Goal: Information Seeking & Learning: Learn about a topic

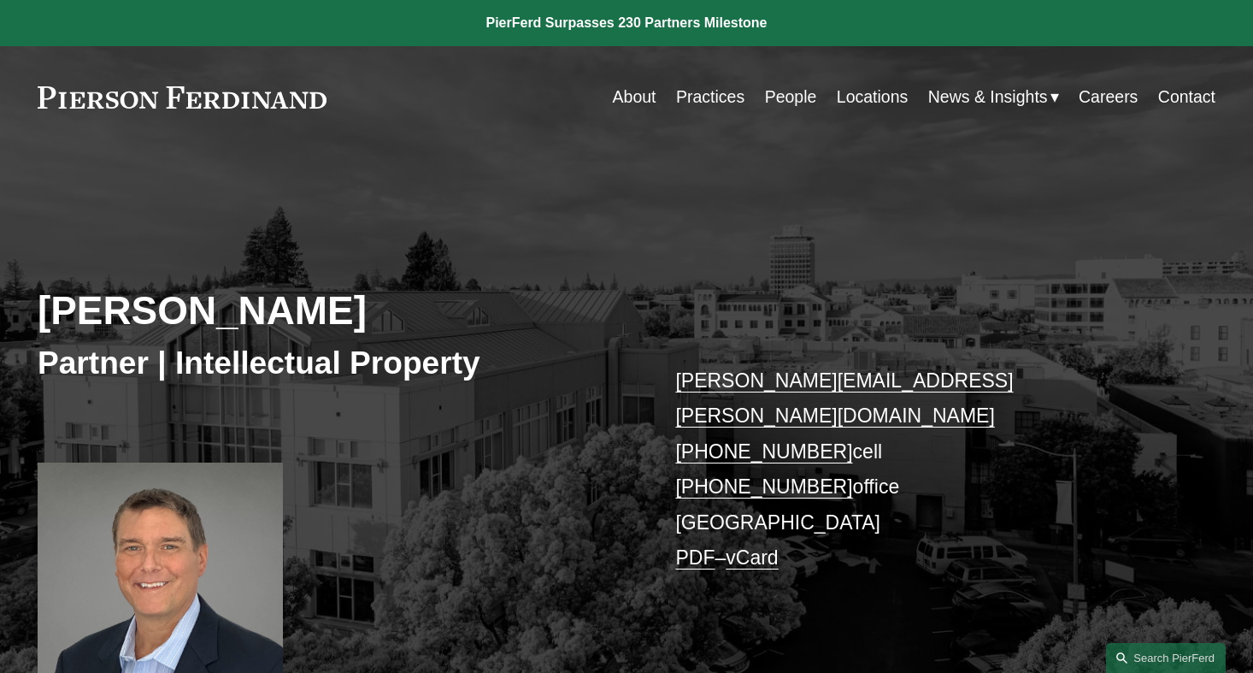
click at [126, 97] on link at bounding box center [182, 97] width 289 height 22
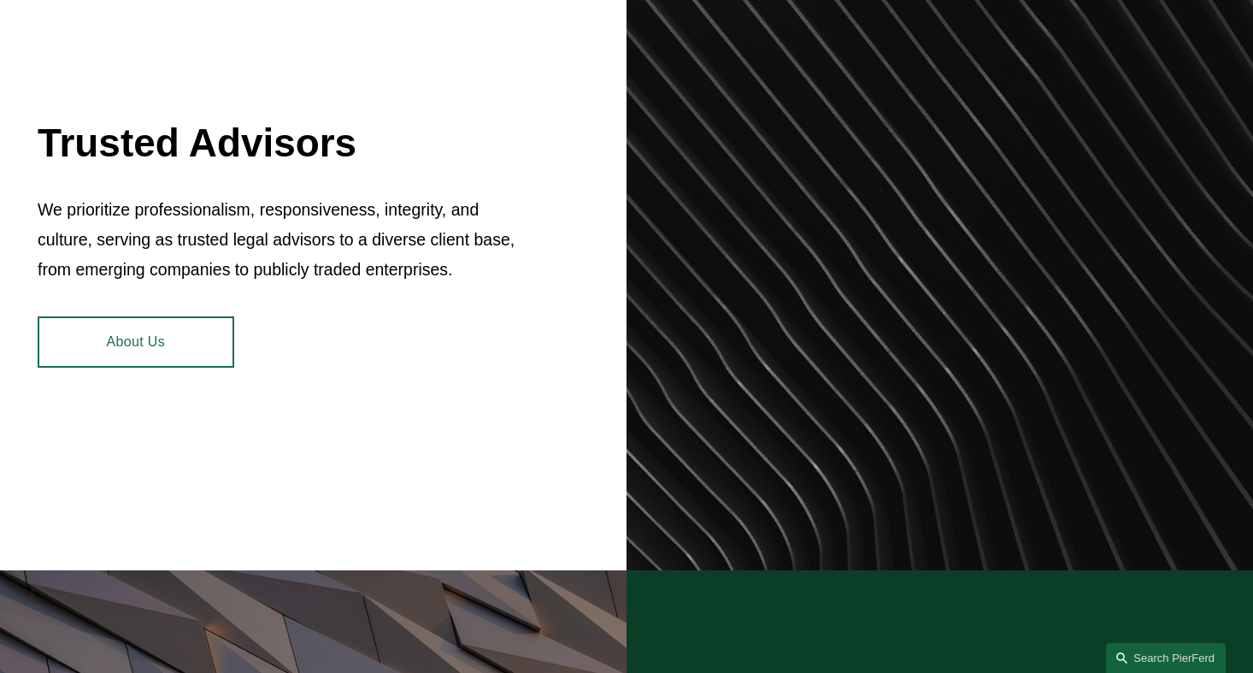
scroll to position [708, 0]
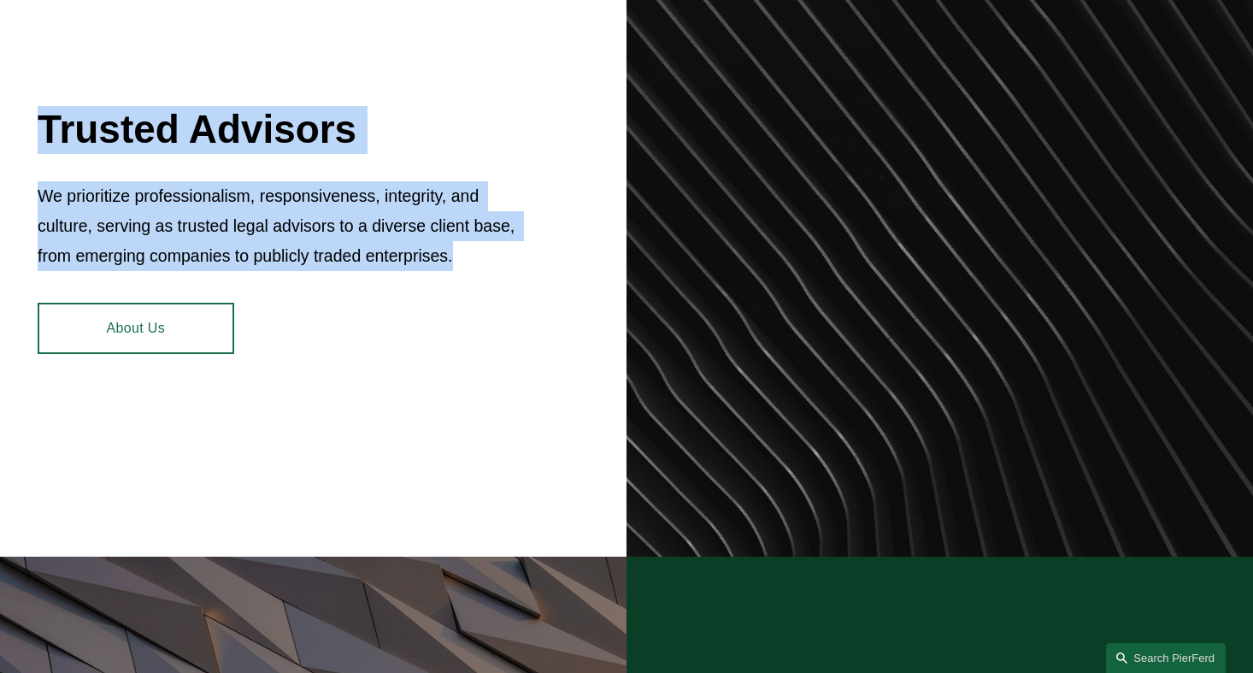
drag, startPoint x: 481, startPoint y: 309, endPoint x: 21, endPoint y: 86, distance: 511.3
click at [22, 86] on div "Trusted Advisors We prioritize professionalism, responsiveness, integrity, and …" at bounding box center [626, 226] width 1253 height 658
click at [286, 107] on h2 "Trusted Advisors" at bounding box center [283, 130] width 491 height 48
drag, startPoint x: 196, startPoint y: 91, endPoint x: 393, endPoint y: 333, distance: 313.0
click at [395, 332] on div "Trusted Advisors We prioritize professionalism, responsiveness, integrity, and …" at bounding box center [626, 226] width 1253 height 658
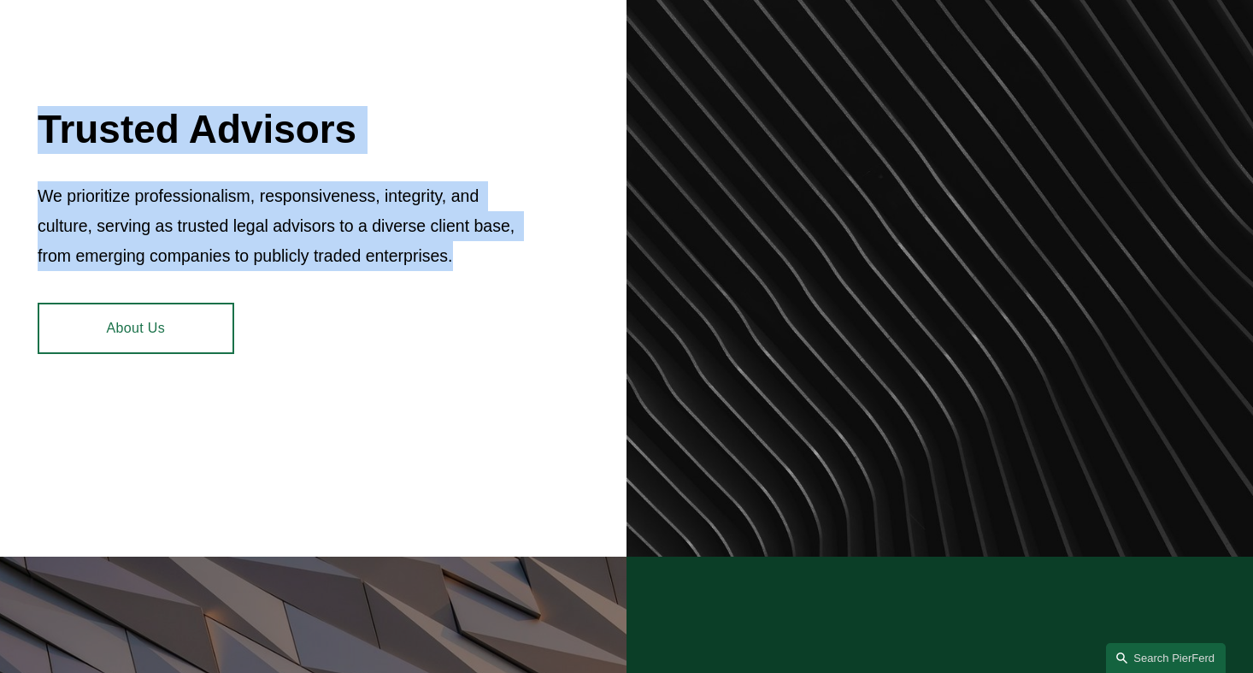
click at [458, 277] on div "Trusted Advisors We prioritize professionalism, responsiveness, integrity, and …" at bounding box center [626, 226] width 1253 height 658
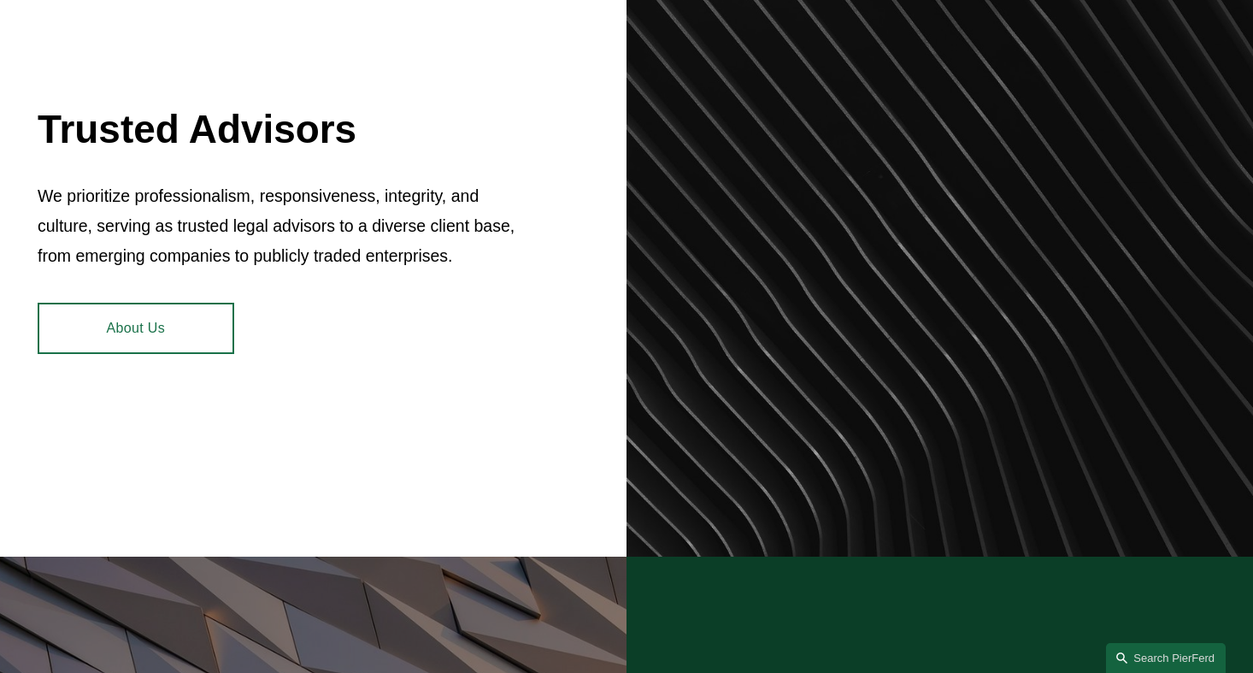
click at [400, 200] on p "We prioritize professionalism, responsiveness, integrity, and culture, serving …" at bounding box center [283, 226] width 491 height 90
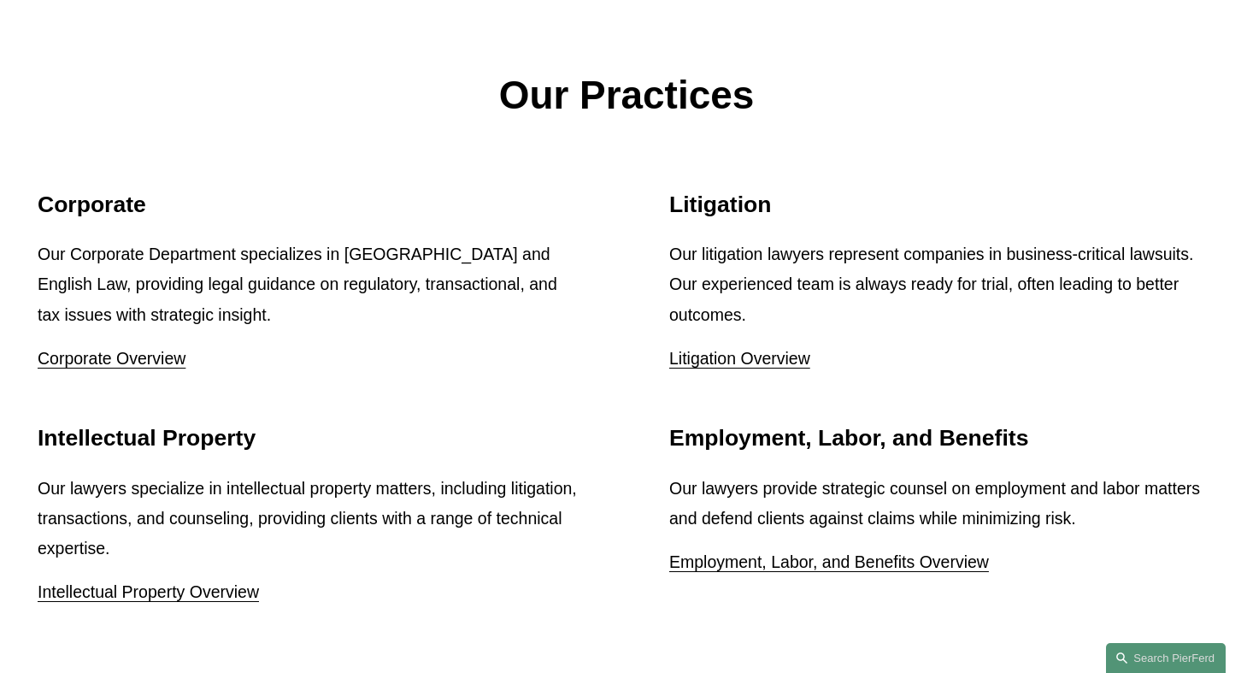
scroll to position [2072, 0]
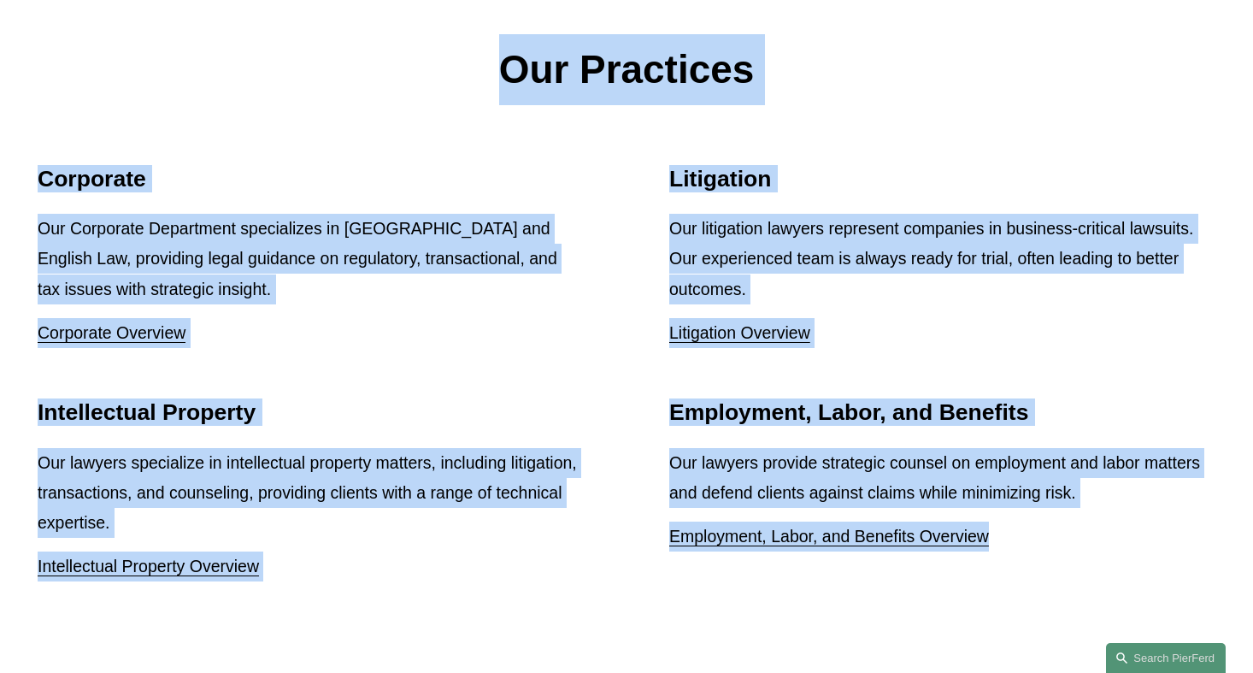
drag, startPoint x: 491, startPoint y: 22, endPoint x: 974, endPoint y: 565, distance: 726.7
click at [973, 569] on div "Our Practices Corporate Our Corporate Department specializes in US and English …" at bounding box center [626, 313] width 1253 height 735
click at [974, 565] on div "Our Practices Corporate Our Corporate Department specializes in US and English …" at bounding box center [626, 313] width 1253 height 735
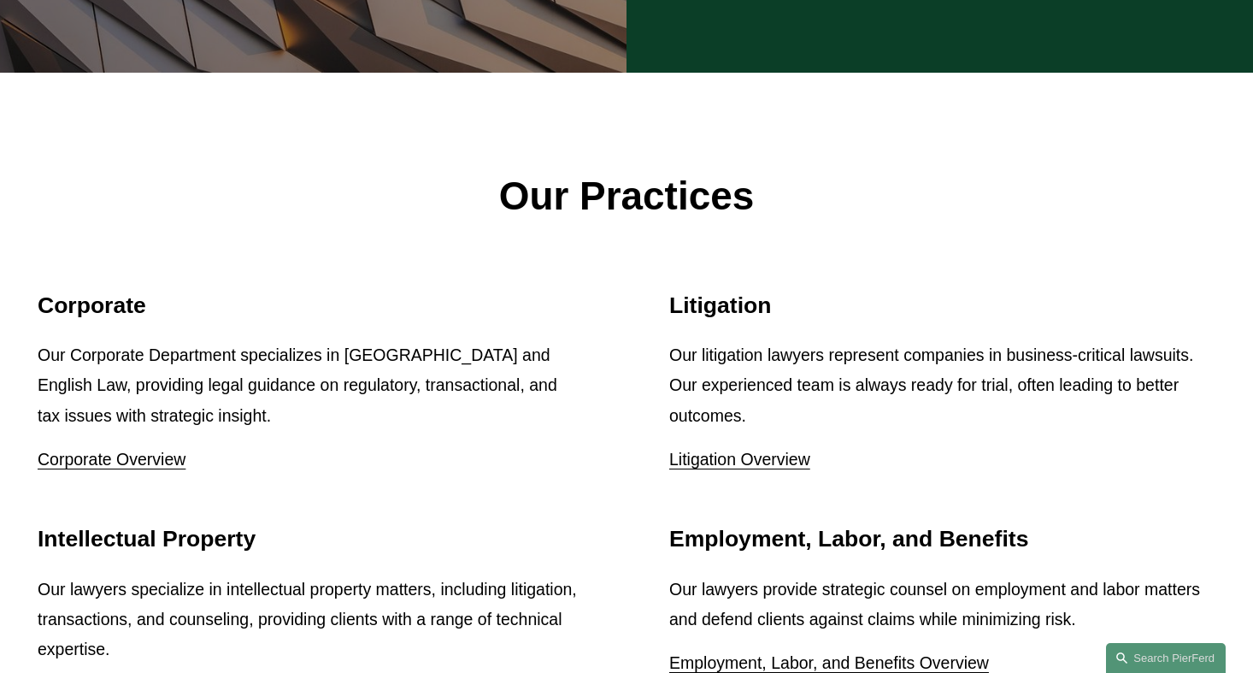
scroll to position [2010, 0]
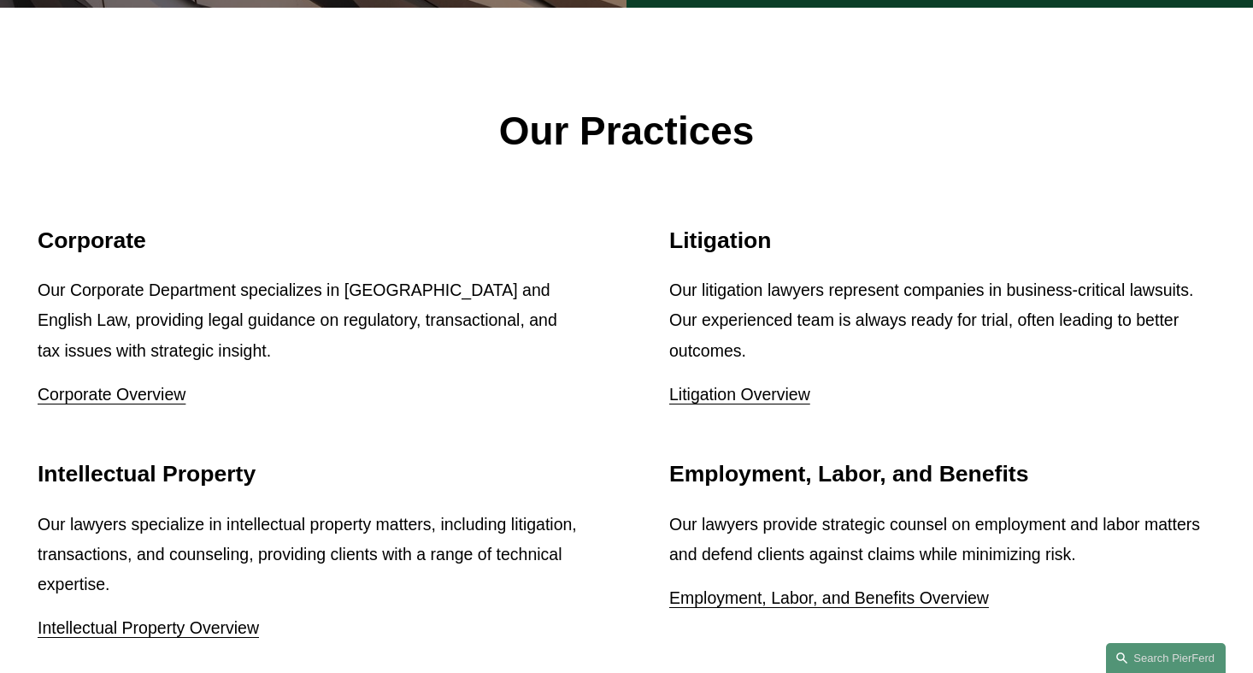
click at [82, 385] on link "Corporate Overview" at bounding box center [112, 394] width 148 height 19
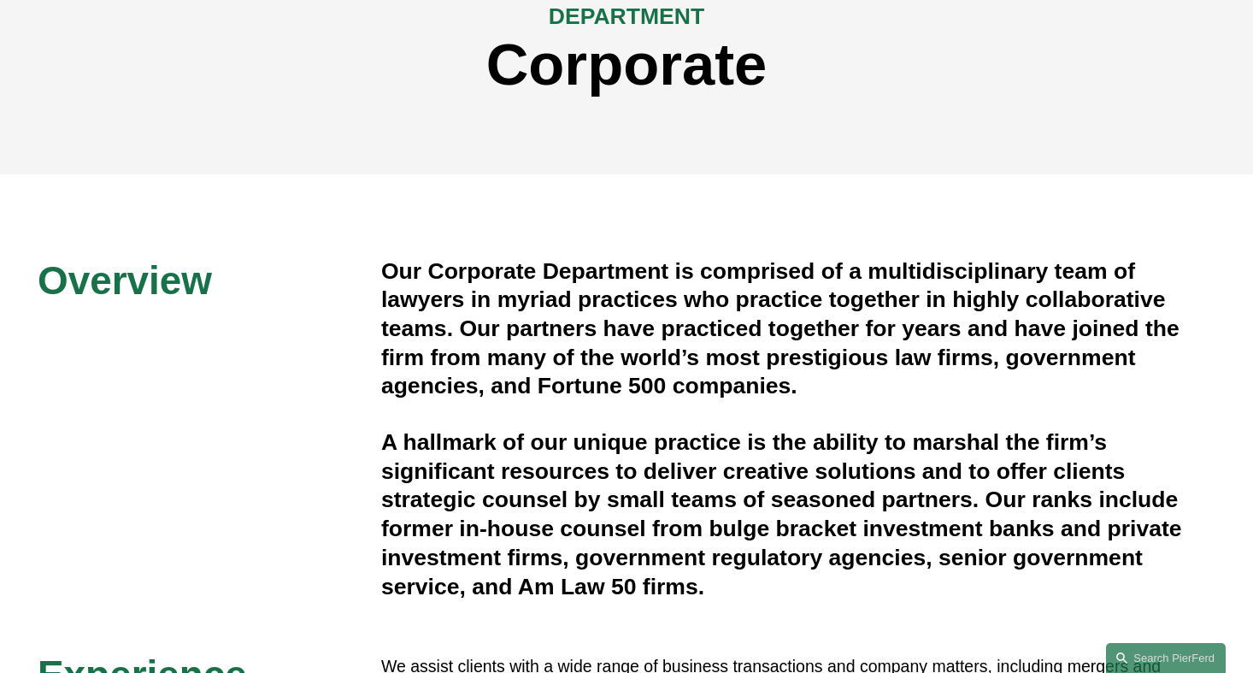
scroll to position [268, 0]
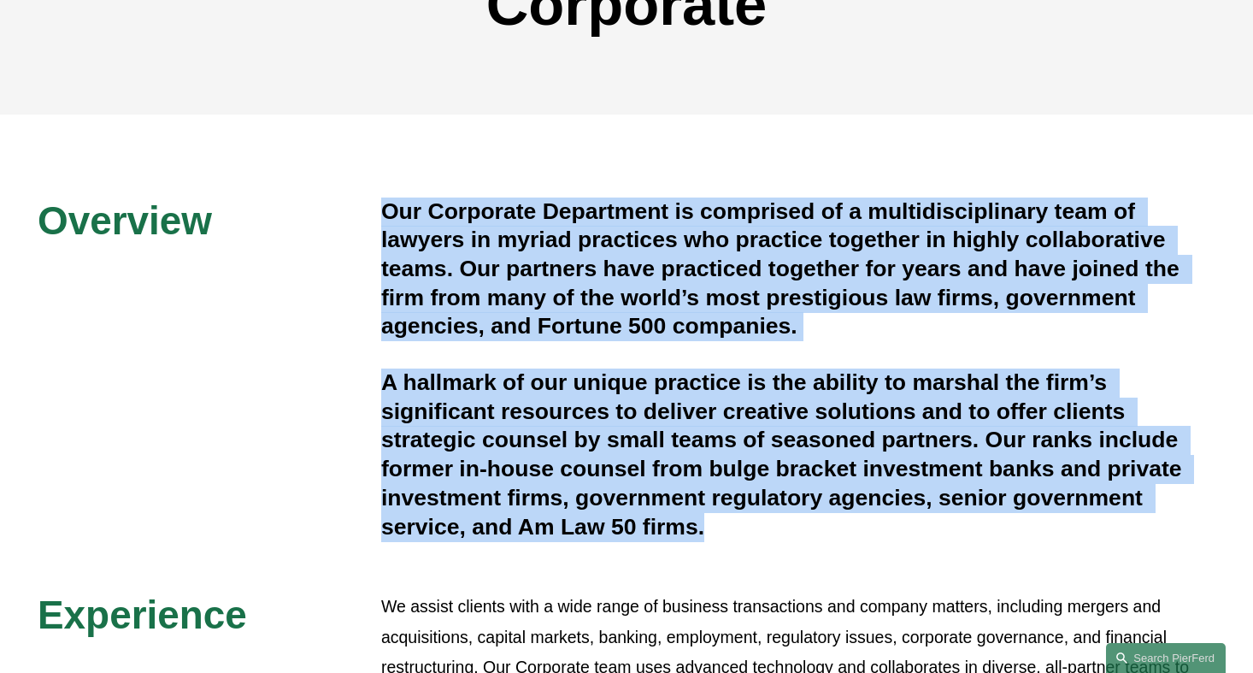
drag, startPoint x: 388, startPoint y: 214, endPoint x: 818, endPoint y: 560, distance: 552.2
click at [817, 560] on div "Overview Our Corporate Department is comprised of a multidisciplinary team of l…" at bounding box center [626, 500] width 1253 height 605
click at [699, 434] on h4 "A hallmark of our unique practice is the ability to marshal the firm’s signific…" at bounding box center [798, 455] width 835 height 173
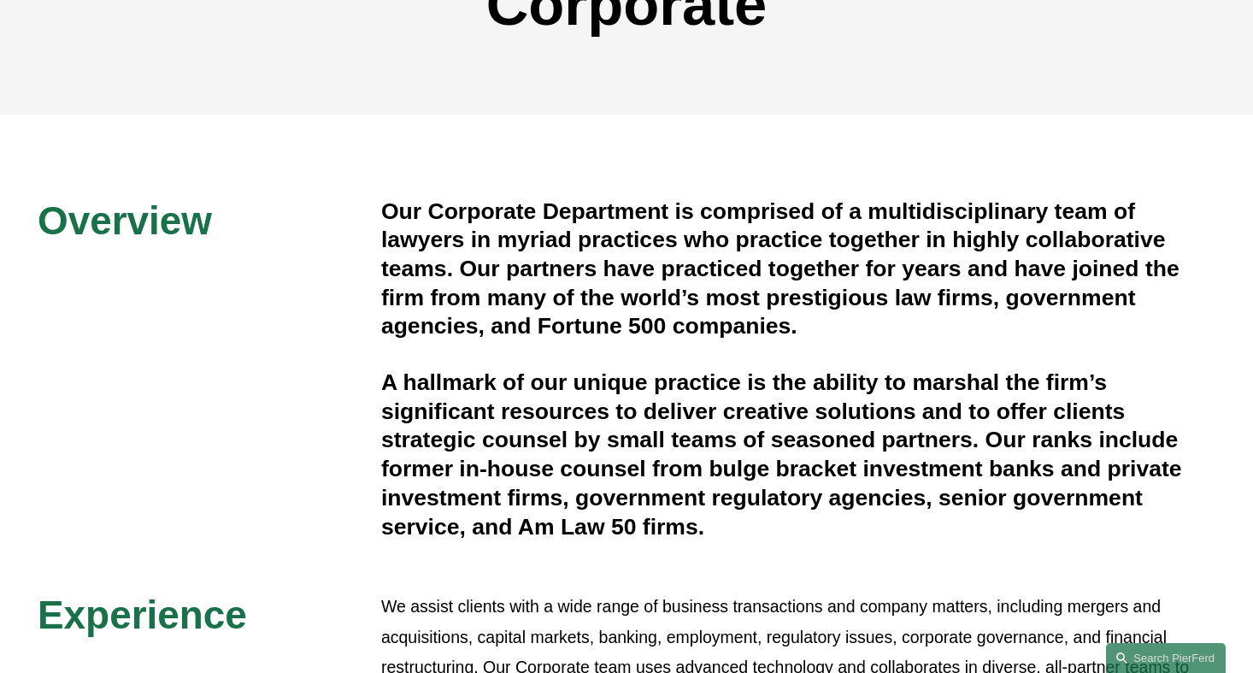
click at [715, 445] on h4 "A hallmark of our unique practice is the ability to marshal the firm’s signific…" at bounding box center [798, 455] width 835 height 173
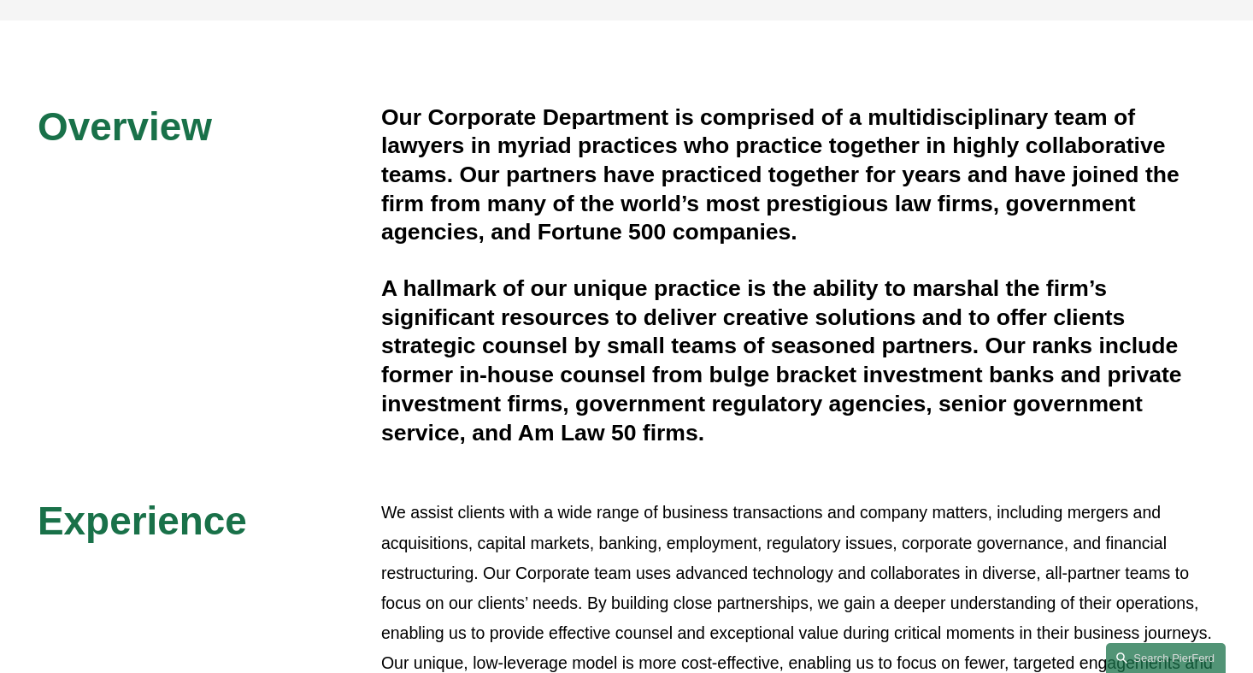
scroll to position [0, 0]
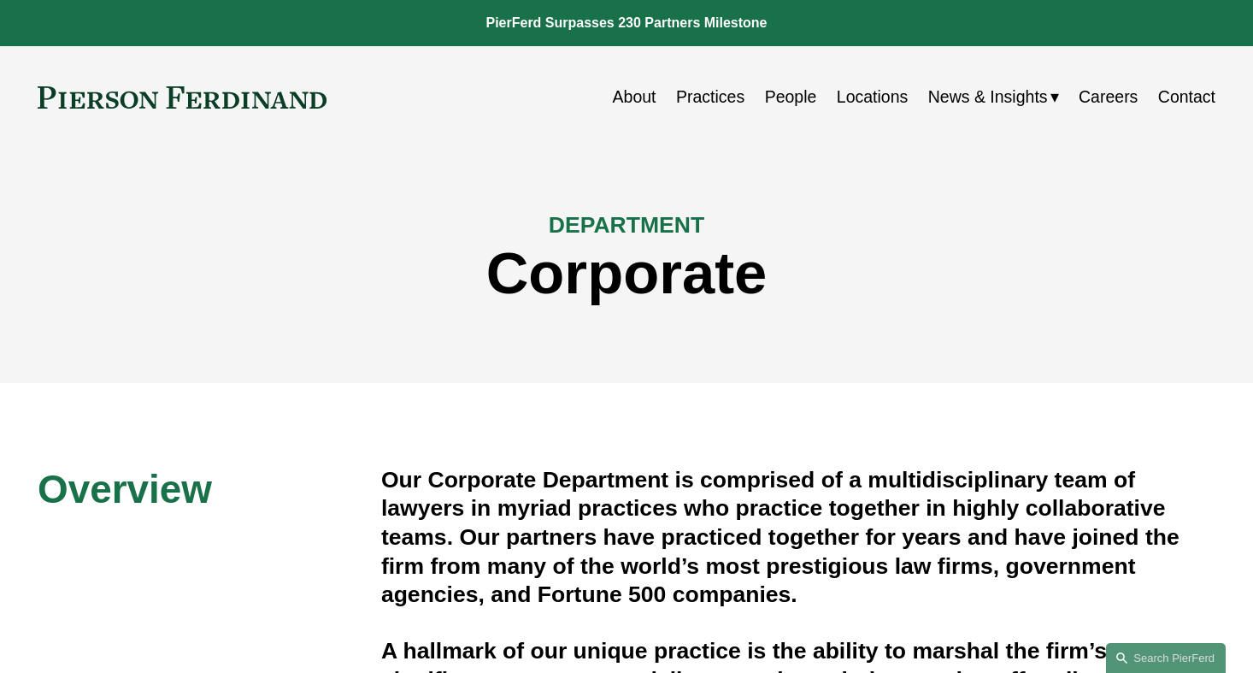
click at [201, 92] on link at bounding box center [182, 97] width 289 height 22
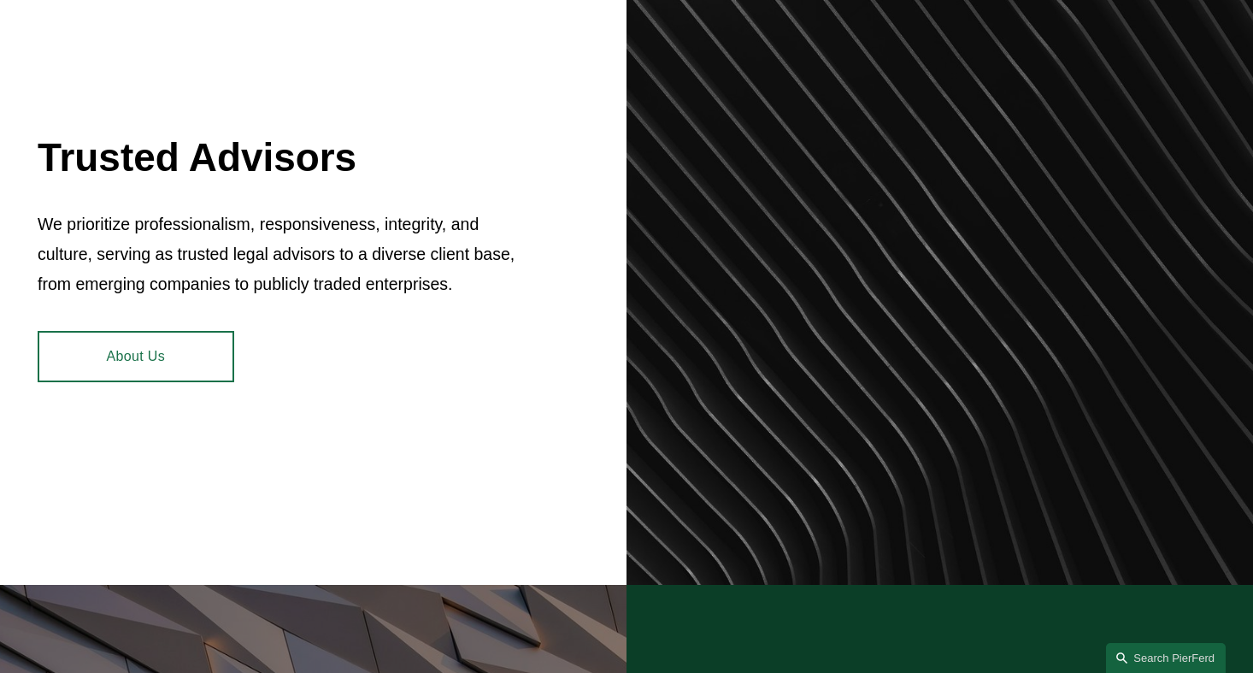
scroll to position [693, 0]
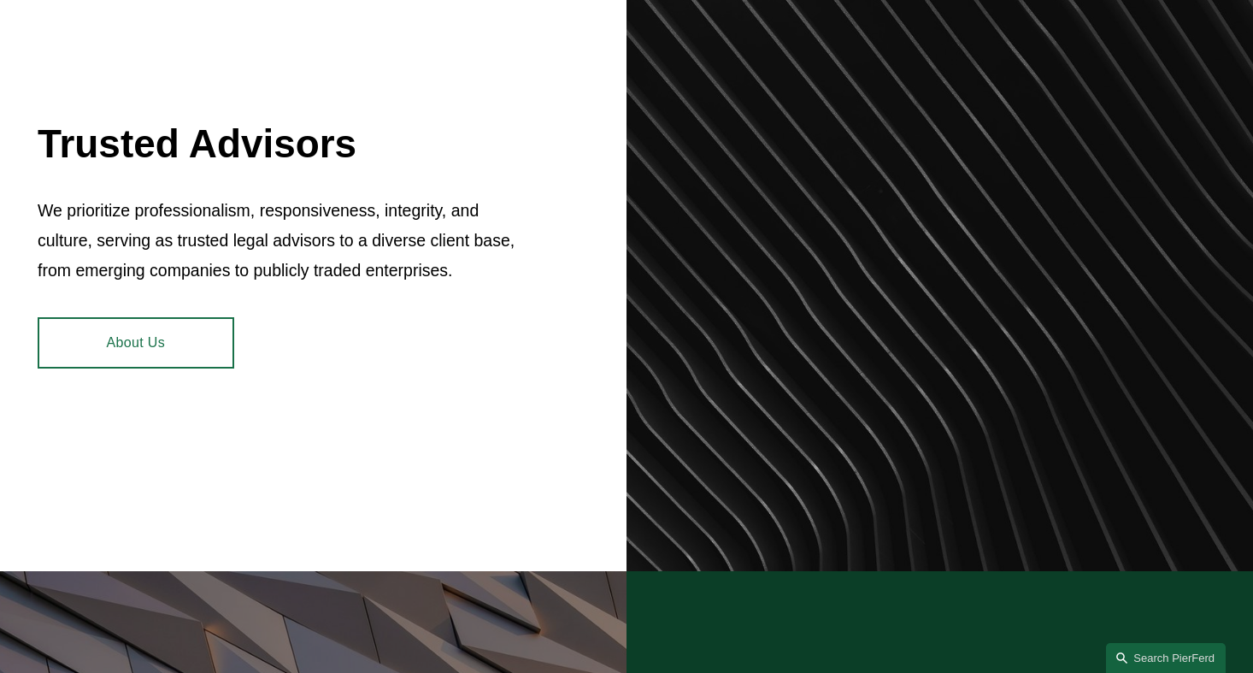
click at [110, 370] on div "Trusted Advisors We prioritize professionalism, responsiveness, integrity, and …" at bounding box center [626, 241] width 1253 height 658
click at [121, 323] on link "About Us" at bounding box center [136, 342] width 197 height 50
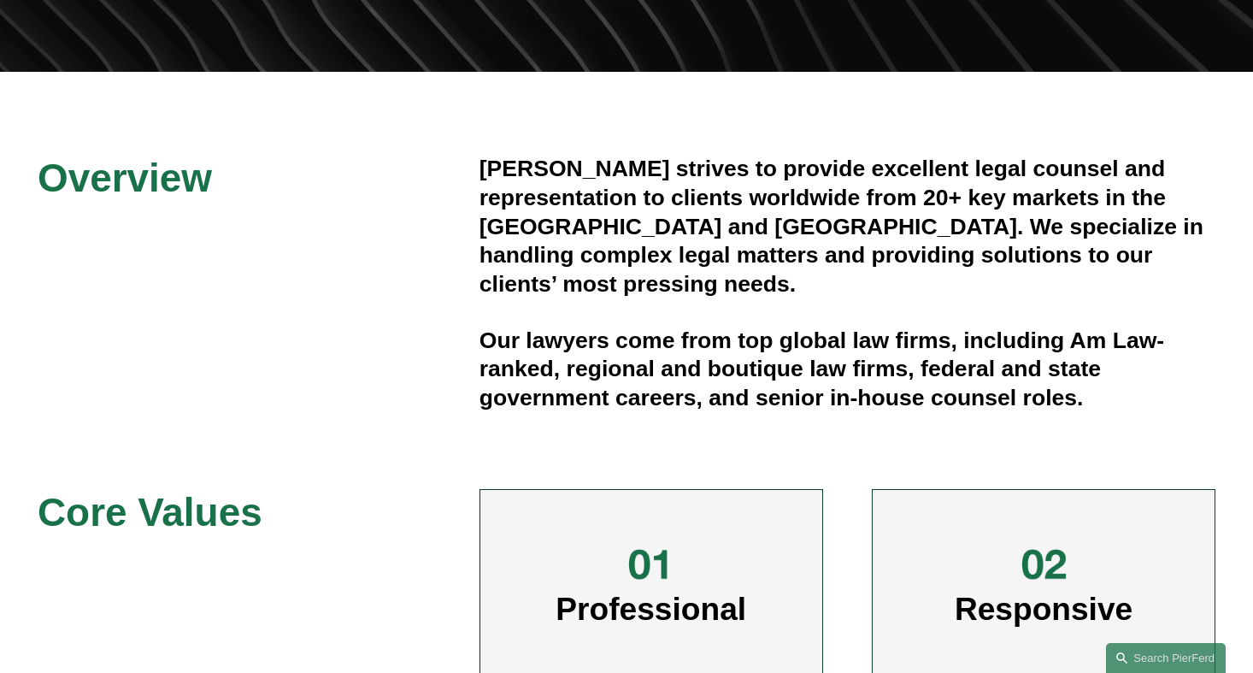
scroll to position [426, 0]
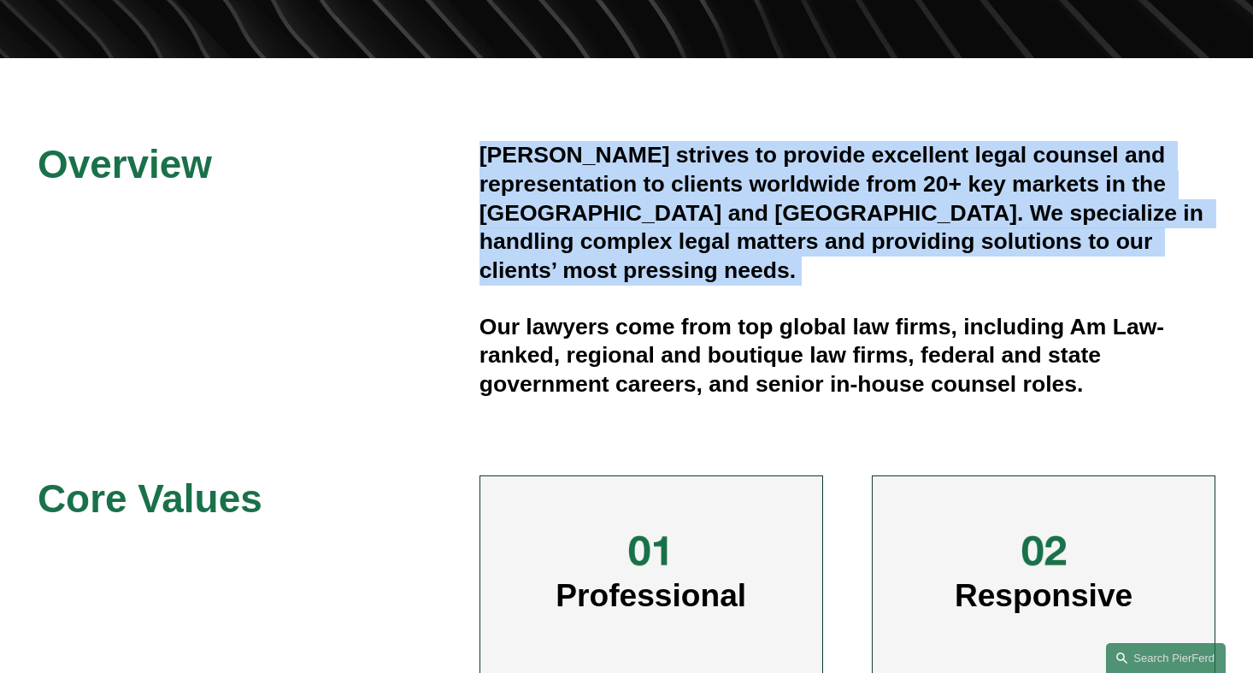
drag, startPoint x: 482, startPoint y: 162, endPoint x: 897, endPoint y: 272, distance: 429.1
click at [896, 272] on div "[PERSON_NAME] strives to provide excellent legal counsel and representation to …" at bounding box center [848, 270] width 736 height 258
click at [897, 272] on div "[PERSON_NAME] strives to provide excellent legal counsel and representation to …" at bounding box center [848, 270] width 736 height 258
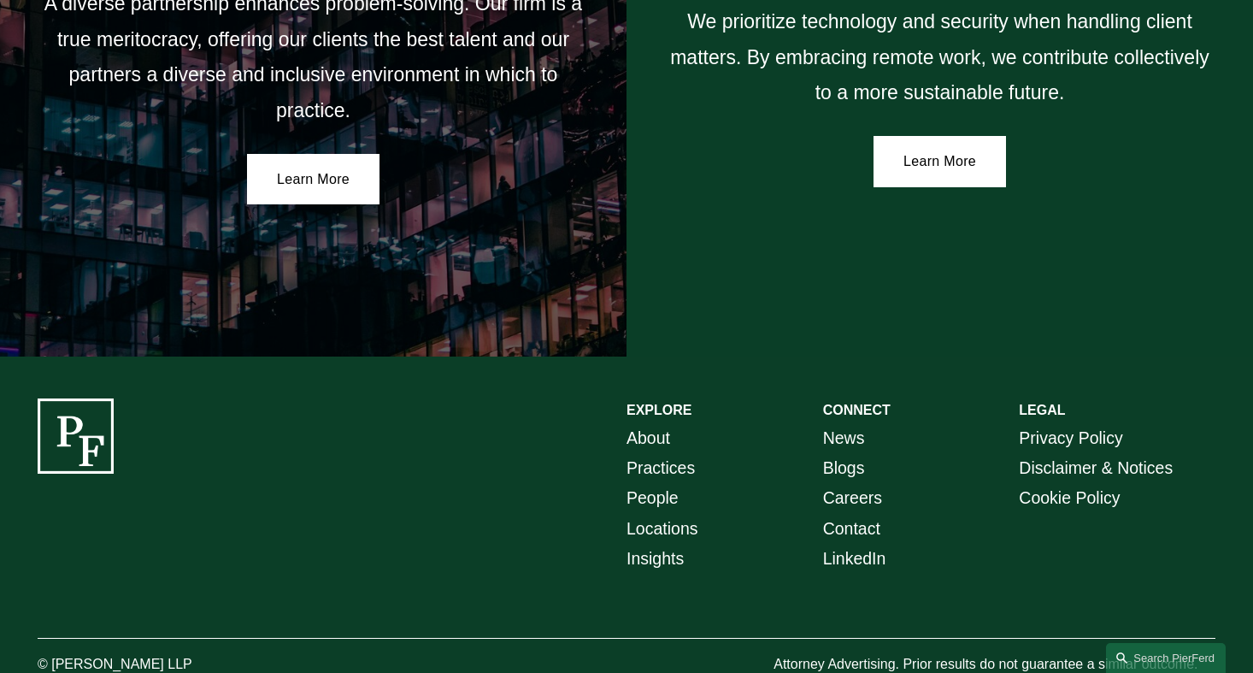
scroll to position [3084, 0]
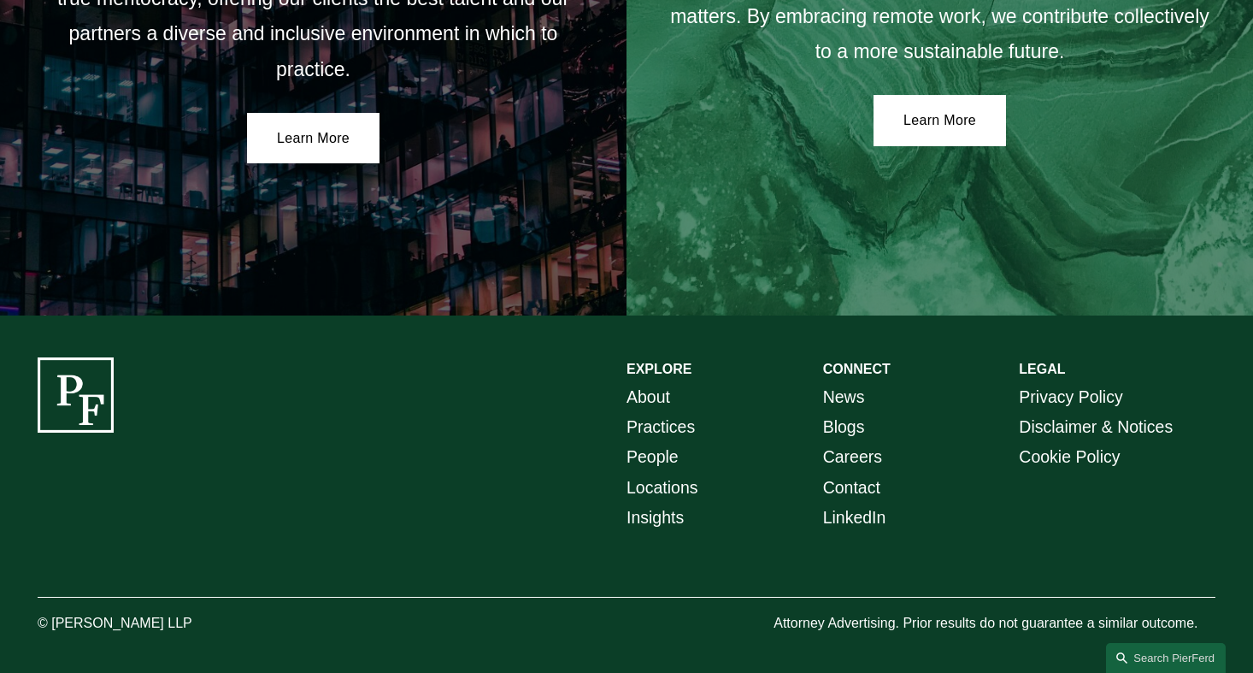
click at [852, 515] on link "LinkedIn" at bounding box center [854, 518] width 63 height 30
